Goal: Task Accomplishment & Management: Manage account settings

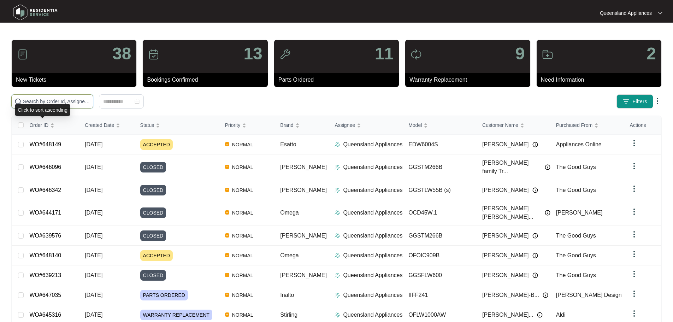
click at [78, 104] on input "text" at bounding box center [56, 102] width 67 height 8
paste input "646342"
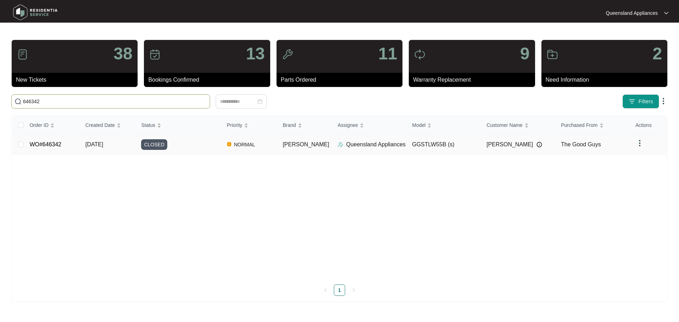
type input "646342"
click at [174, 146] on div "CLOSED" at bounding box center [181, 144] width 80 height 11
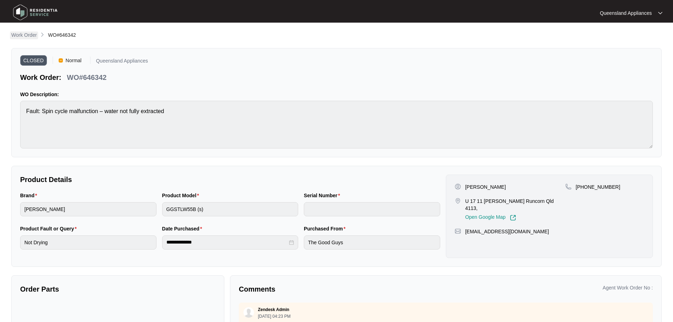
click at [31, 35] on p "Work Order" at bounding box center [23, 34] width 25 height 7
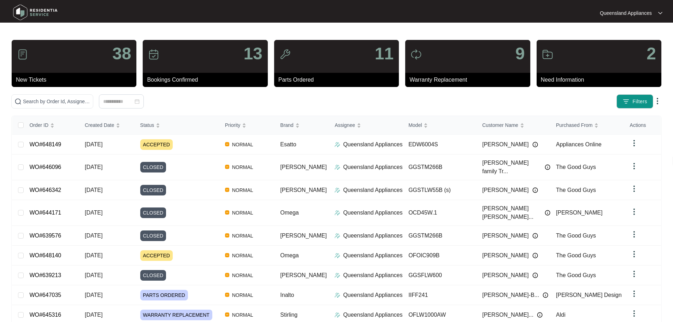
click at [104, 118] on div "Click to sort ascending" at bounding box center [104, 118] width 0 height 0
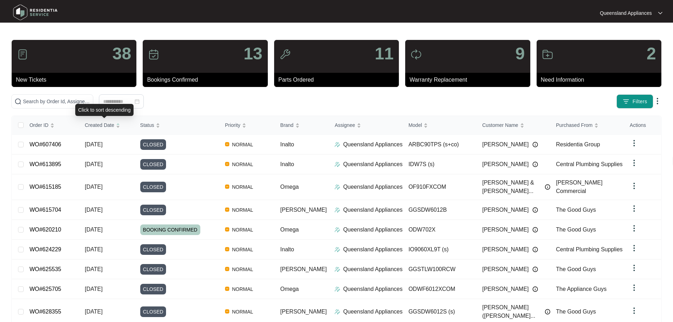
click at [99, 105] on div "Click to sort descending" at bounding box center [104, 110] width 58 height 12
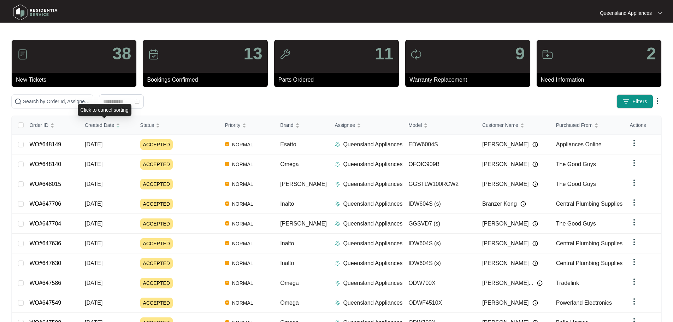
click at [80, 104] on div "Click to cancel sorting" at bounding box center [105, 110] width 54 height 12
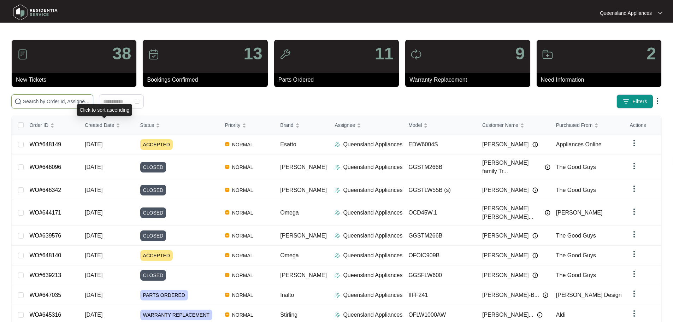
click at [53, 99] on input "text" at bounding box center [56, 102] width 67 height 8
paste input "646176"
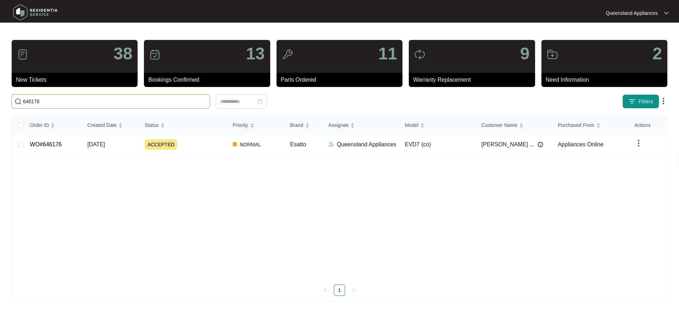
type input "646176"
click at [637, 140] on div "Order ID Created Date Status Priority Brand Assignee Model Customer Name Purcha…" at bounding box center [339, 206] width 655 height 180
click at [636, 145] on img at bounding box center [638, 143] width 8 height 8
click at [447, 144] on td "EVD7 (co)" at bounding box center [437, 145] width 76 height 20
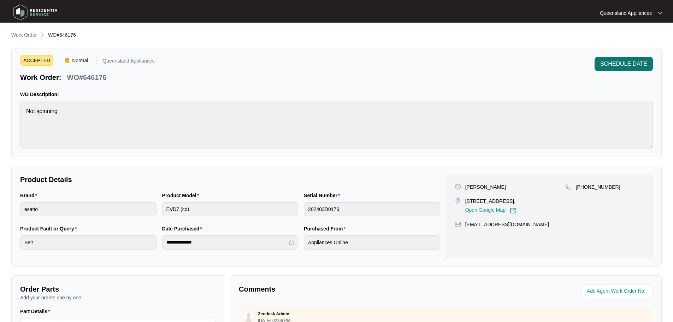
click at [620, 62] on span "SCHEDULE DATE" at bounding box center [624, 64] width 47 height 8
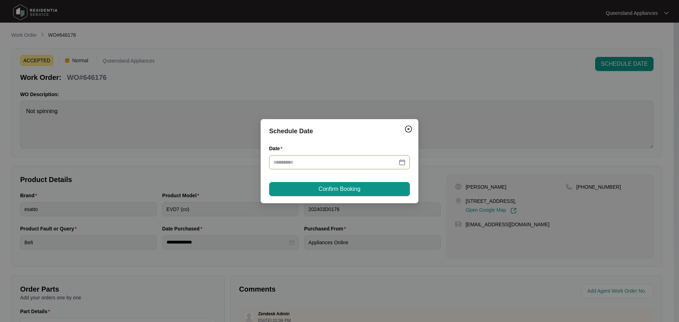
click at [407, 163] on div at bounding box center [339, 162] width 141 height 14
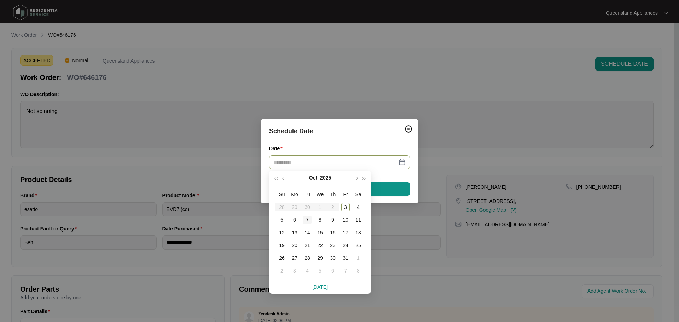
type input "**********"
click at [343, 204] on div "3" at bounding box center [345, 207] width 8 height 8
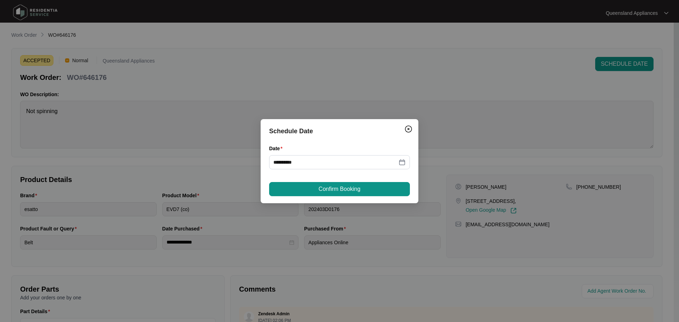
click at [344, 186] on span "Confirm Booking" at bounding box center [340, 189] width 42 height 8
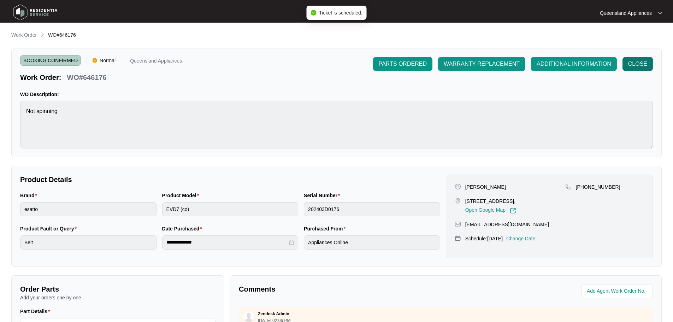
click at [648, 61] on button "CLOSE" at bounding box center [638, 64] width 30 height 14
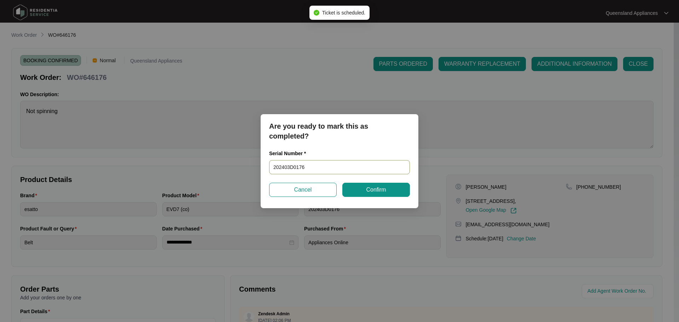
click at [346, 170] on input "202403D0176" at bounding box center [339, 167] width 141 height 14
click at [298, 167] on input "202403D0176" at bounding box center [339, 167] width 141 height 14
click at [375, 189] on span "Confirm" at bounding box center [376, 190] width 20 height 8
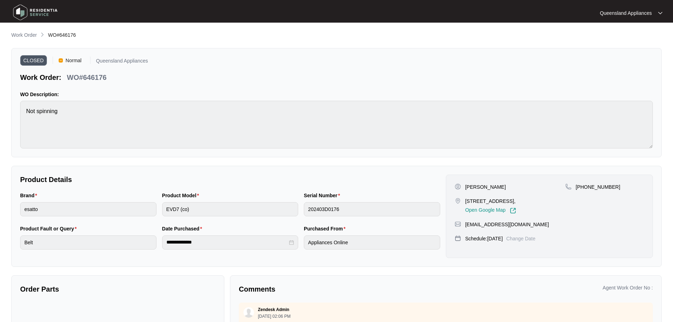
drag, startPoint x: 41, startPoint y: 7, endPoint x: 23, endPoint y: 17, distance: 20.6
click at [41, 7] on img at bounding box center [35, 12] width 49 height 21
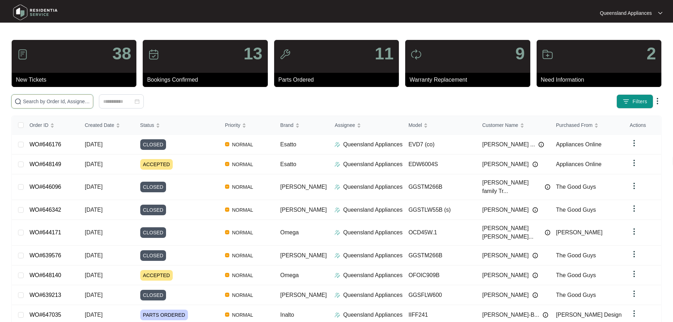
click at [58, 98] on input "text" at bounding box center [56, 102] width 67 height 8
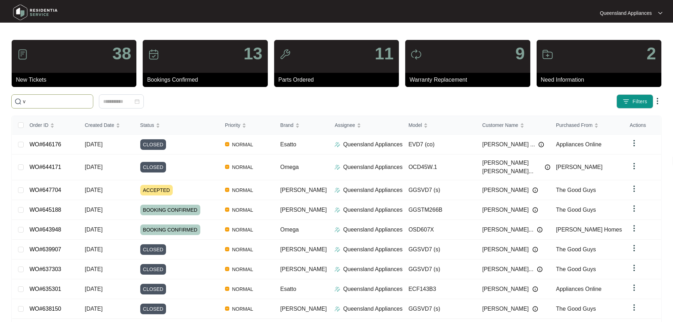
click at [58, 99] on input "v" at bounding box center [56, 102] width 67 height 8
paste input "646096"
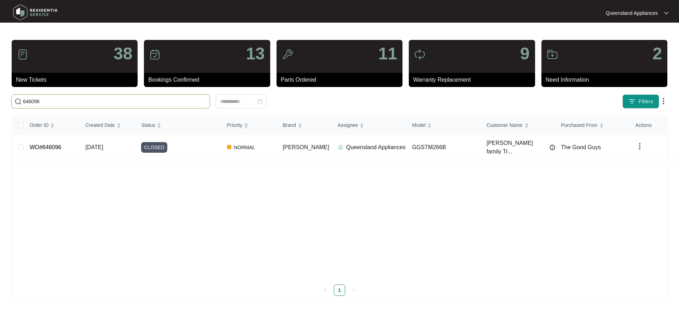
type input "646096"
